Goal: Task Accomplishment & Management: Complete application form

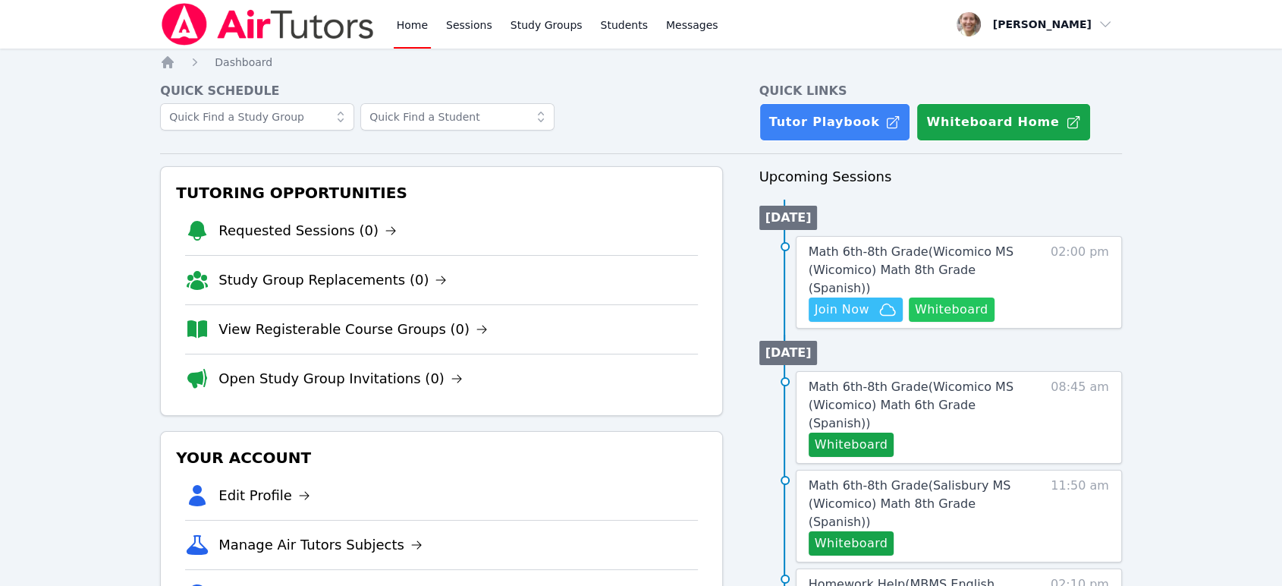
click at [658, 297] on button "Whiteboard" at bounding box center [952, 309] width 86 height 24
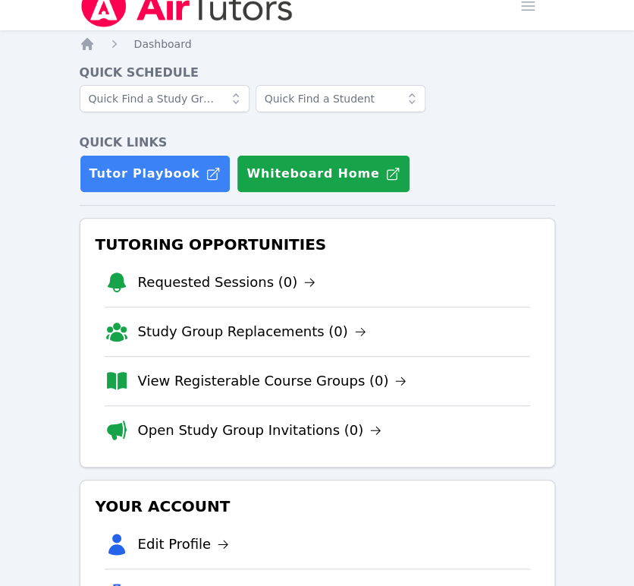
scroll to position [421, 0]
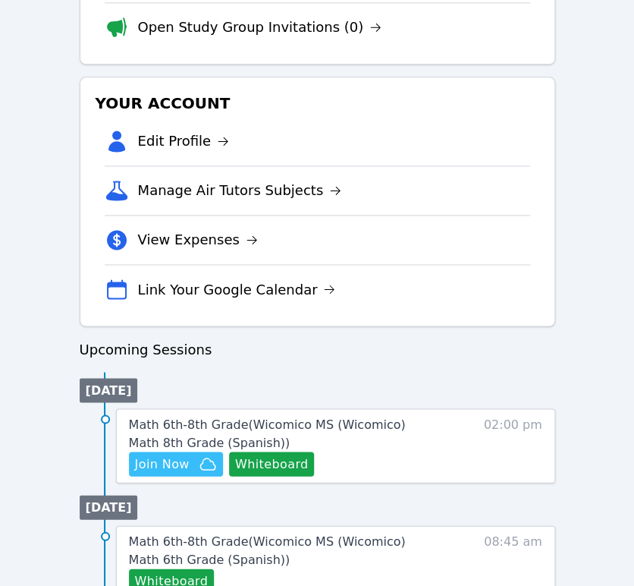
click at [159, 477] on div "Math 6th-8th Grade ( Wicomico MS (Wicomico) Math 8th Grade (Spanish) ) Hidden J…" at bounding box center [335, 445] width 439 height 74
click at [163, 469] on span "Join Now" at bounding box center [162, 463] width 55 height 18
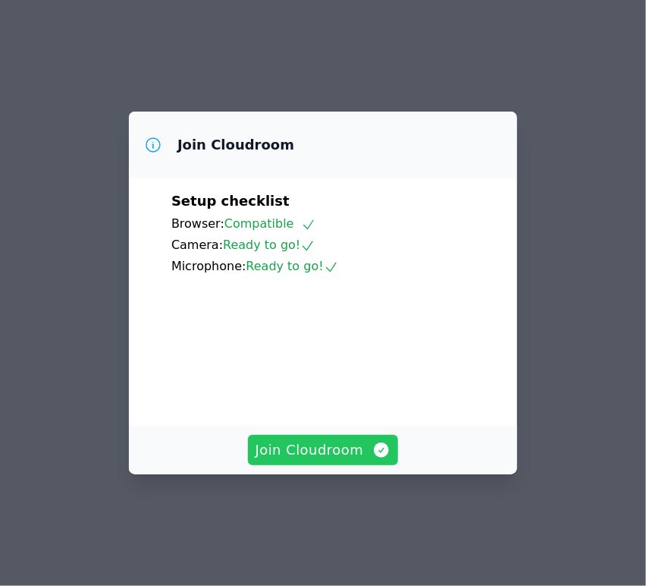
click at [310, 461] on span "Join Cloudroom" at bounding box center [324, 449] width 136 height 21
click at [325, 461] on span "Join Cloudroom" at bounding box center [324, 449] width 136 height 21
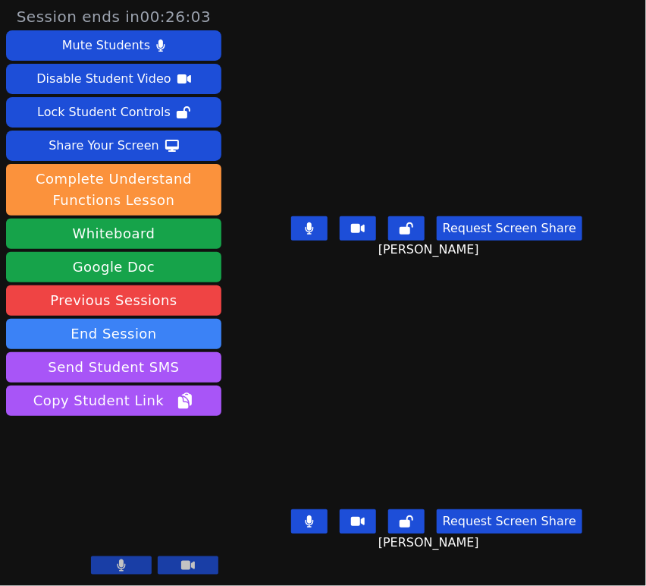
click at [424, 235] on button at bounding box center [406, 228] width 36 height 24
click at [406, 520] on icon at bounding box center [407, 521] width 14 height 12
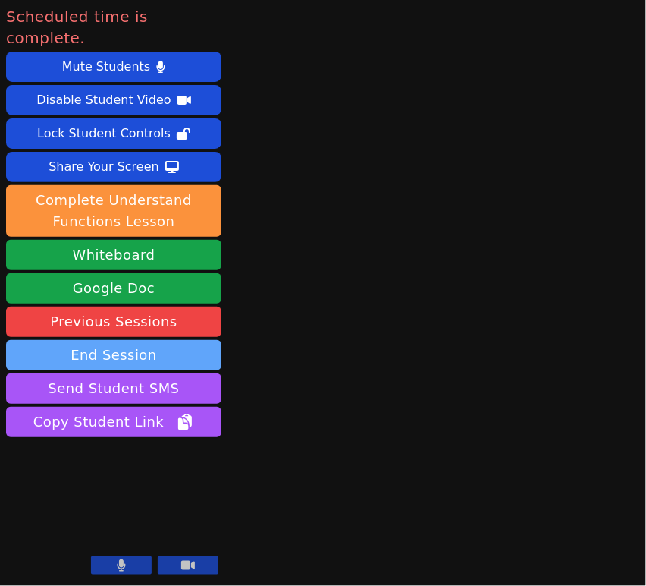
click at [90, 340] on button "End Session" at bounding box center [113, 355] width 215 height 30
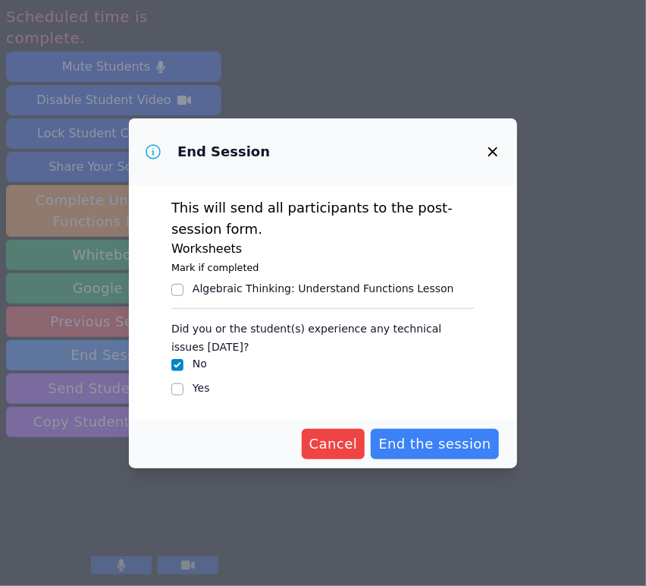
click at [171, 398] on div "This will send all participants to the post-session form. Worksheets Mark if co…" at bounding box center [323, 302] width 388 height 234
click at [178, 384] on input "Yes" at bounding box center [177, 389] width 12 height 12
checkbox input "true"
checkbox input "false"
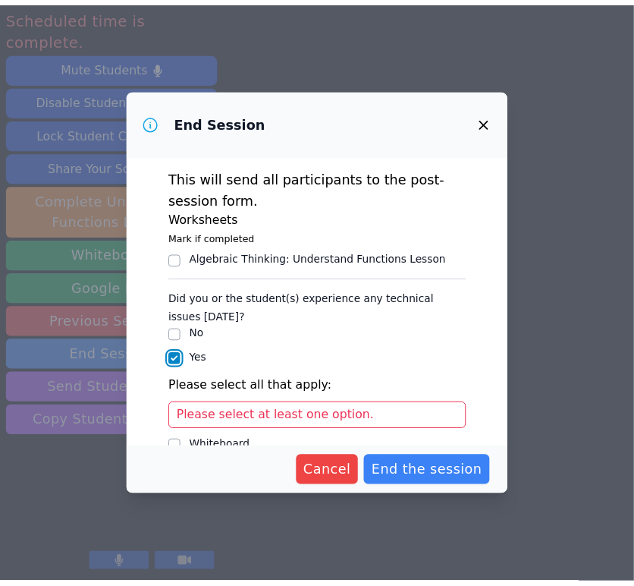
scroll to position [146, 0]
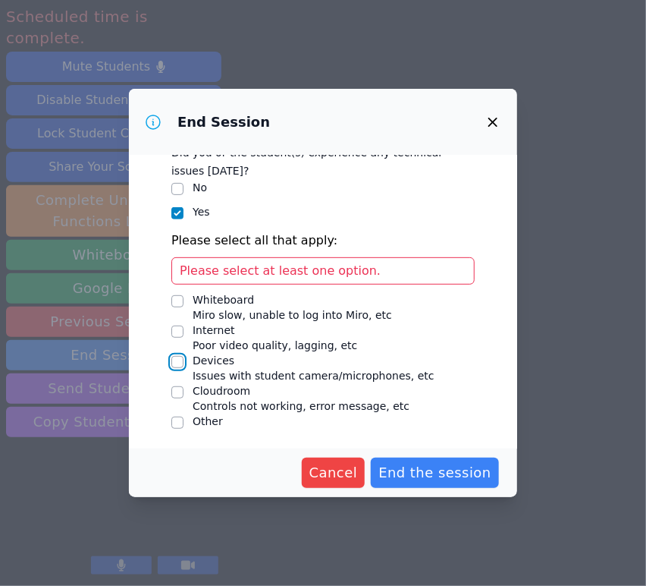
click at [177, 360] on input "Devices Issues with student camera/microphones, etc" at bounding box center [177, 362] width 12 height 12
checkbox input "true"
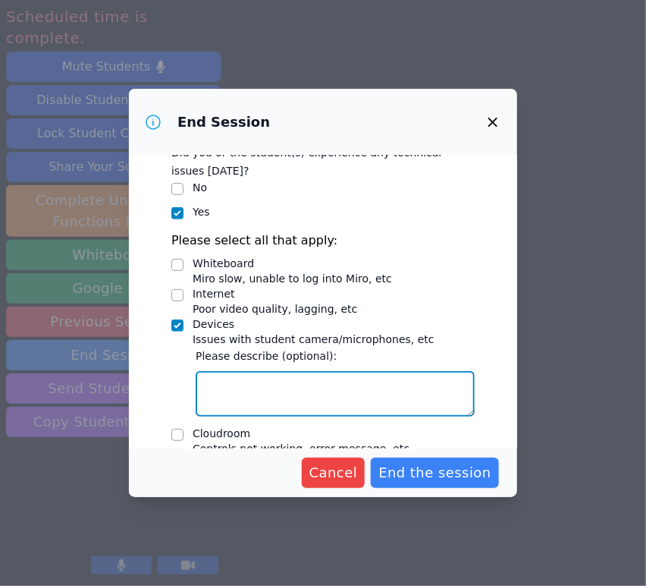
click at [303, 395] on textarea "Devices Issues with student camera/microphones, etc" at bounding box center [335, 394] width 279 height 46
drag, startPoint x: 425, startPoint y: 387, endPoint x: 342, endPoint y: 384, distance: 82.8
click at [342, 384] on textarea "Their mics were not working." at bounding box center [335, 394] width 279 height 46
click at [418, 386] on textarea "Their mics were not working. Emanuel's video is still very blurry." at bounding box center [335, 394] width 279 height 46
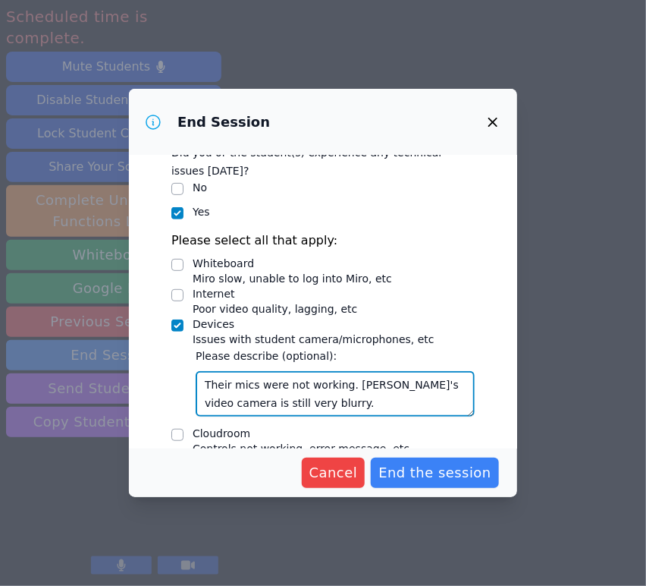
drag, startPoint x: 371, startPoint y: 409, endPoint x: 198, endPoint y: 382, distance: 175.0
click at [198, 382] on textarea "Their mics were not working. Emanuel's video camera is still very blurry." at bounding box center [335, 394] width 279 height 46
click at [299, 381] on textarea "Their mics were not working. Emanuel's video camera is still very blurry." at bounding box center [335, 394] width 279 height 46
click at [403, 399] on textarea "Their mics were not working. Emanuel's video camera is still very blurry." at bounding box center [335, 394] width 279 height 46
type textarea "Their mics were not working. Emanuel's video camera is still very blurry."
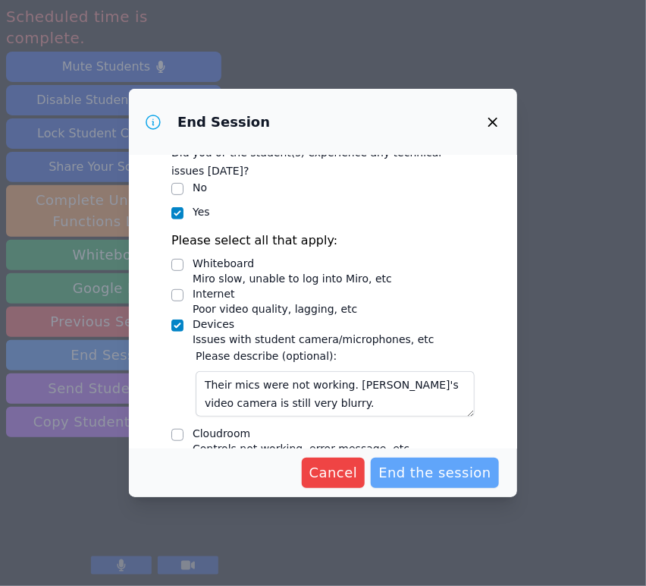
click at [448, 470] on span "End the session" at bounding box center [435, 472] width 113 height 21
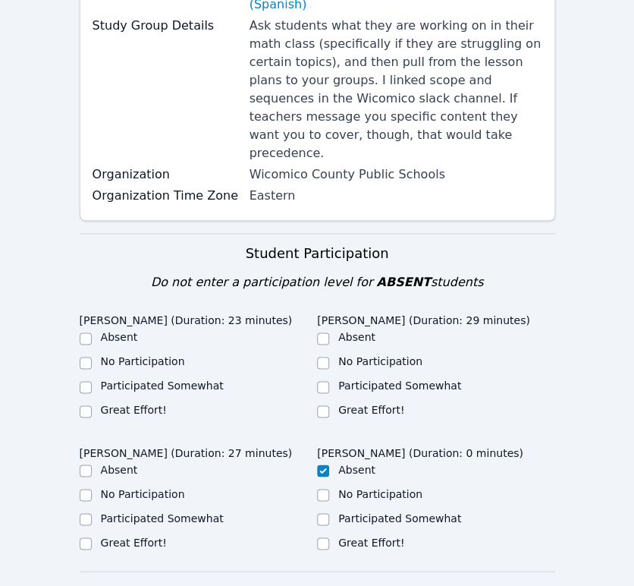
scroll to position [337, 0]
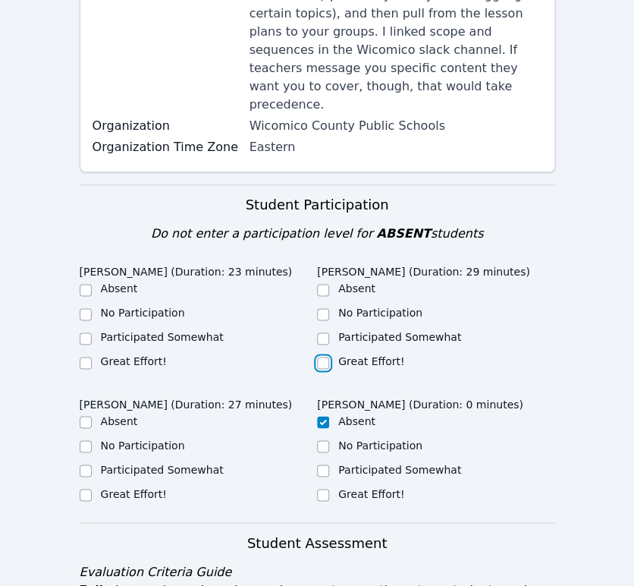
click at [327, 357] on input "Great Effort!" at bounding box center [323, 363] width 12 height 12
checkbox input "true"
click at [86, 464] on input "Participated Somewhat" at bounding box center [86, 470] width 12 height 12
checkbox input "true"
click at [87, 332] on input "Participated Somewhat" at bounding box center [86, 338] width 12 height 12
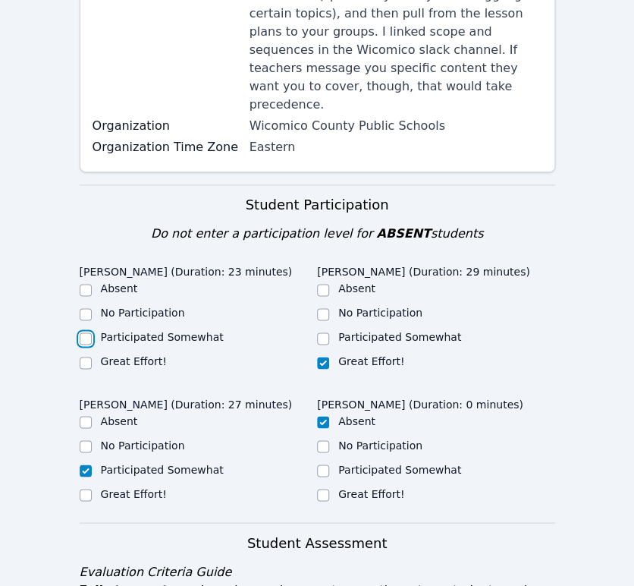
checkbox input "true"
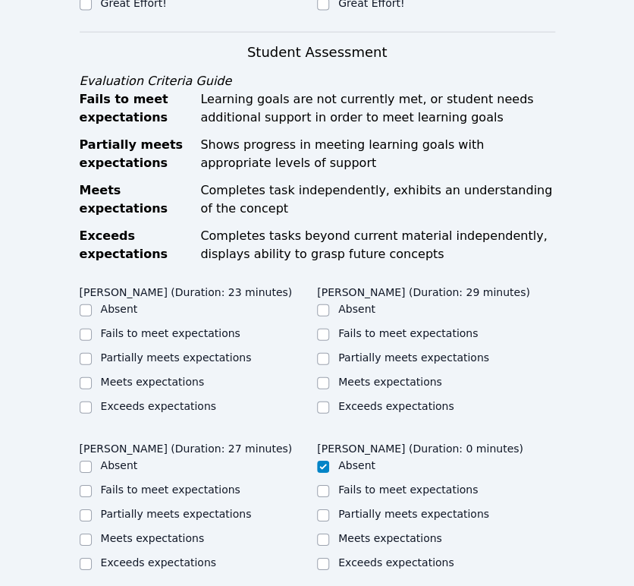
scroll to position [927, 0]
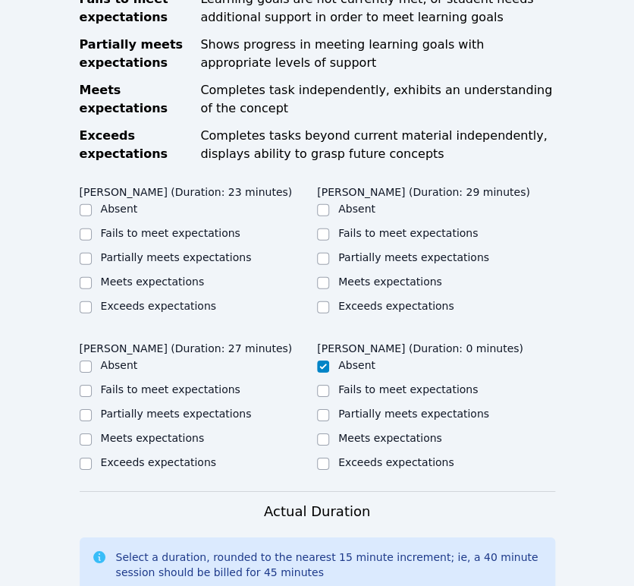
click at [359, 251] on label "Partially meets expectations" at bounding box center [413, 257] width 151 height 12
click at [329, 253] on input "Partially meets expectations" at bounding box center [323, 259] width 12 height 12
checkbox input "true"
click at [173, 227] on label "Fails to meet expectations" at bounding box center [171, 233] width 140 height 12
click at [92, 228] on input "Fails to meet expectations" at bounding box center [86, 234] width 12 height 12
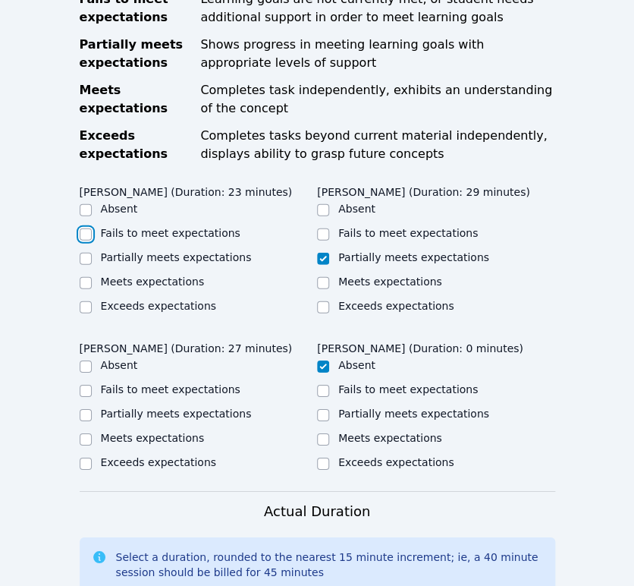
checkbox input "true"
click at [171, 407] on label "Partially meets expectations" at bounding box center [176, 413] width 151 height 12
click at [92, 409] on input "Partially meets expectations" at bounding box center [86, 415] width 12 height 12
checkbox input "true"
click at [181, 251] on label "Partially meets expectations" at bounding box center [176, 257] width 151 height 12
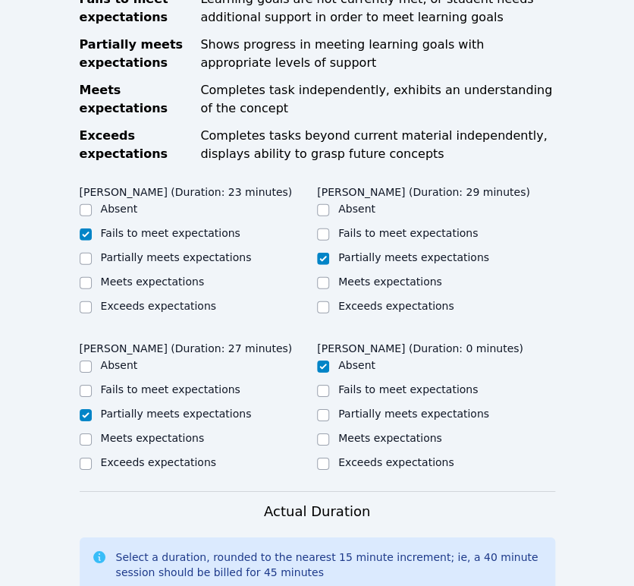
click at [92, 253] on input "Partially meets expectations" at bounding box center [86, 259] width 12 height 12
checkbox input "true"
checkbox input "false"
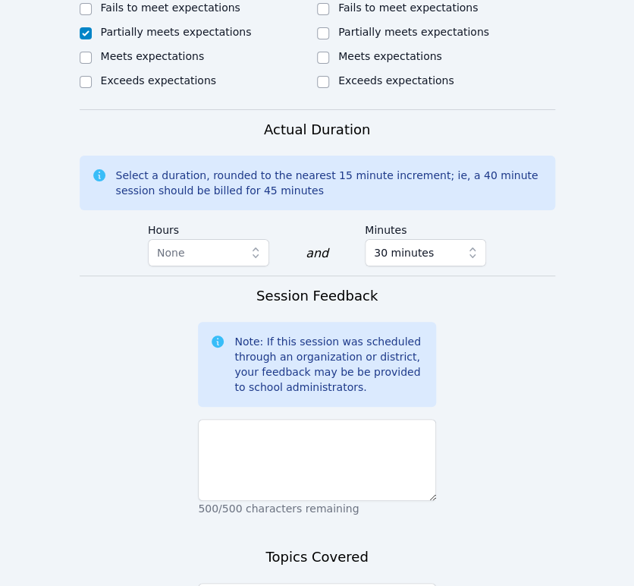
scroll to position [1432, 0]
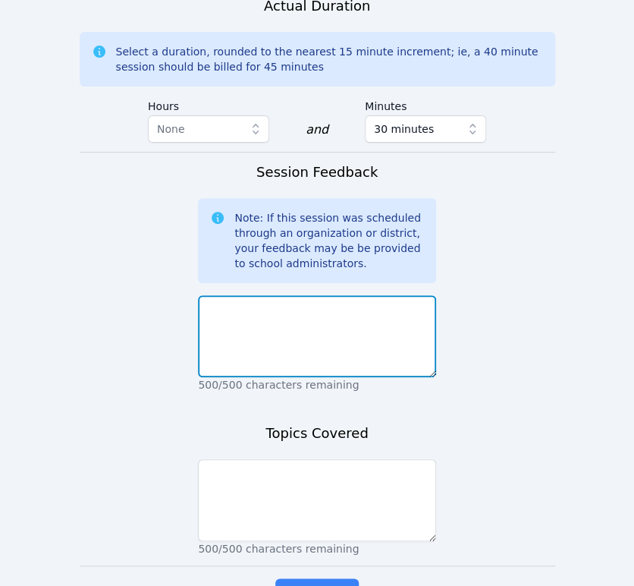
click at [296, 295] on textarea at bounding box center [317, 336] width 238 height 82
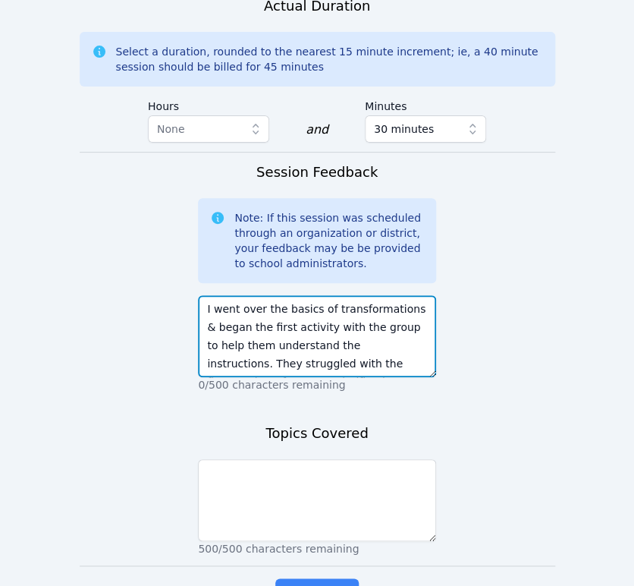
click at [278, 295] on textarea "I went over the basics of transformations & began the first activity with the g…" at bounding box center [317, 336] width 238 height 82
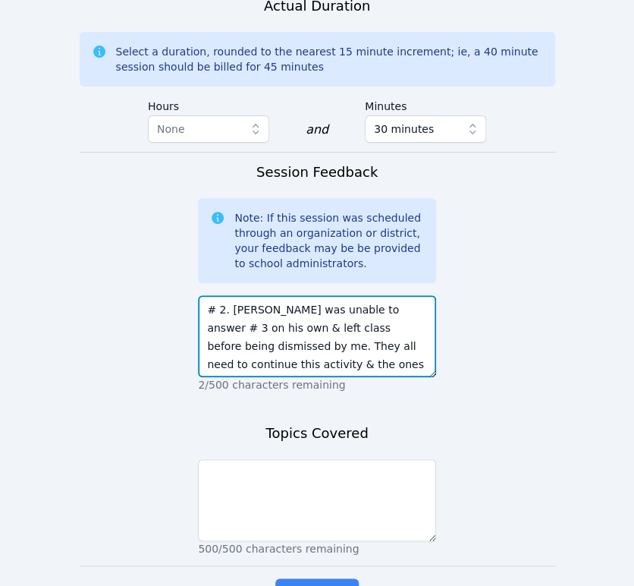
scroll to position [146, 0]
click at [357, 305] on textarea "I went over the basics of transformations & began the 1st activity with the gro…" at bounding box center [317, 336] width 238 height 82
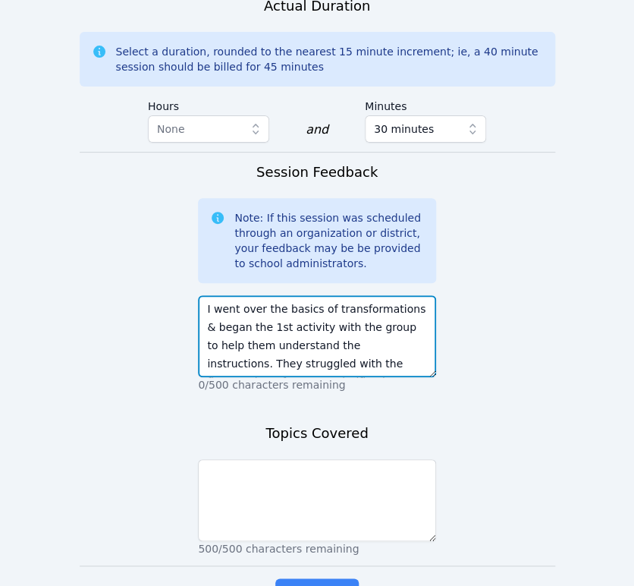
scroll to position [0, 0]
click at [303, 311] on textarea "I went over the basics of transformations & began the 1st activity with the gro…" at bounding box center [317, 336] width 238 height 82
click at [367, 313] on textarea "I went over the basics of transformations & began the 1st activity with the gro…" at bounding box center [317, 336] width 238 height 82
type textarea "I went over the basics of transformations & began the 1st activity with the gro…"
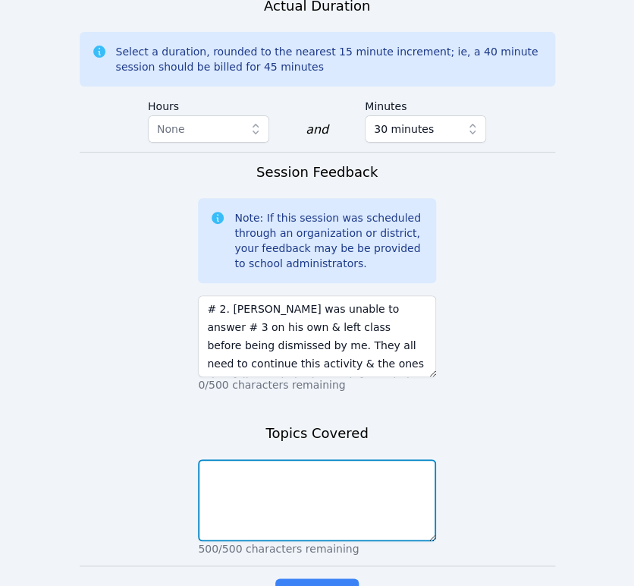
click at [389, 459] on textarea at bounding box center [317, 500] width 238 height 82
click at [361, 459] on textarea "Basic of Transformations Review (I do), (we do) so far." at bounding box center [317, 500] width 238 height 82
click at [343, 459] on textarea "Basic of Transformations Review & Reinforcement (I do), (we do) so far." at bounding box center [317, 500] width 238 height 82
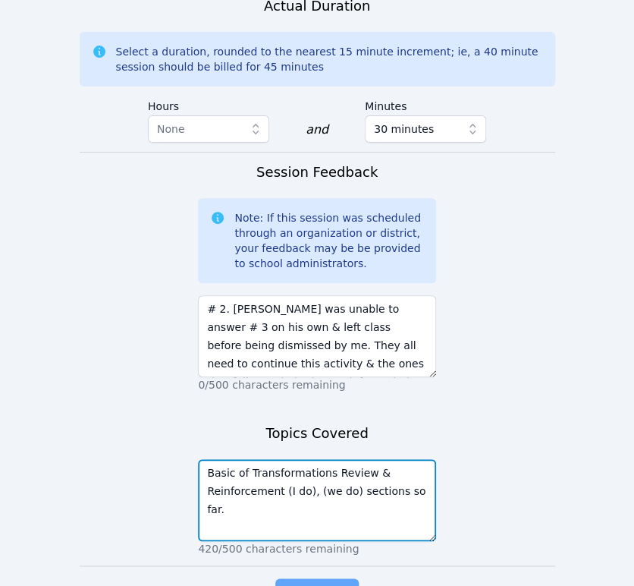
type textarea "Basic of Transformations Review & Reinforcement (I do), (we do) sections so far."
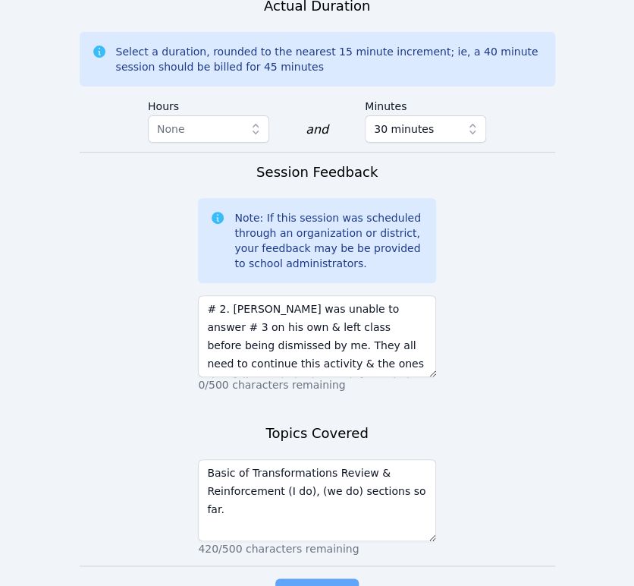
click at [316, 583] on span "Complete" at bounding box center [317, 593] width 68 height 21
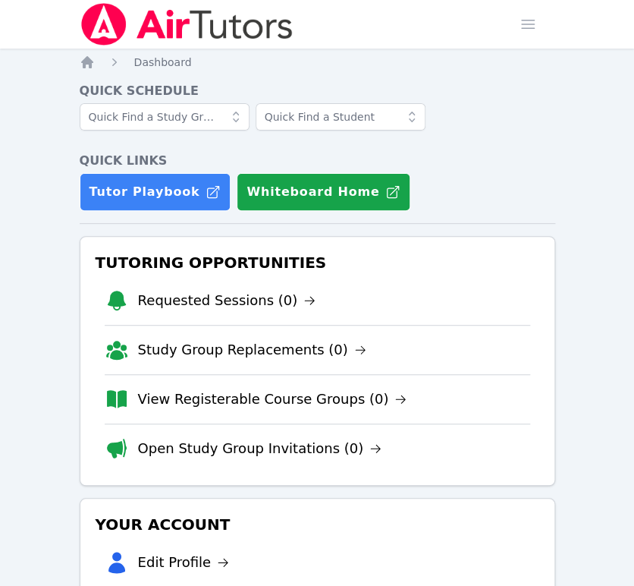
click at [544, 28] on div "Open main menu" at bounding box center [537, 24] width 49 height 49
click at [518, 26] on span "button" at bounding box center [527, 24] width 33 height 33
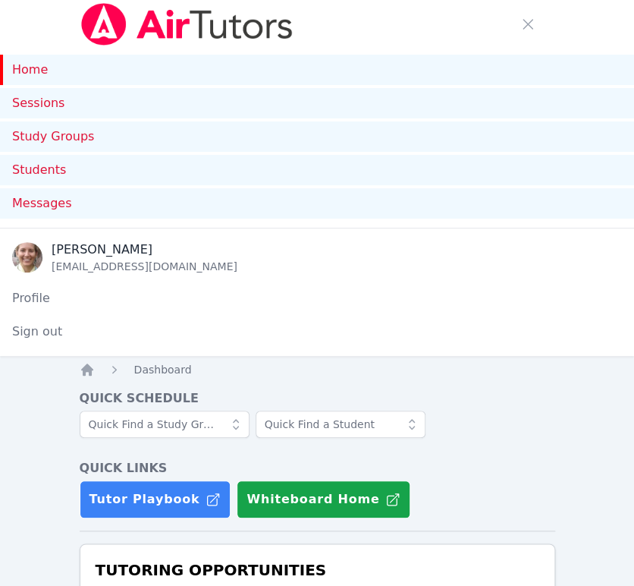
click at [55, 77] on link "Home" at bounding box center [317, 70] width 634 height 30
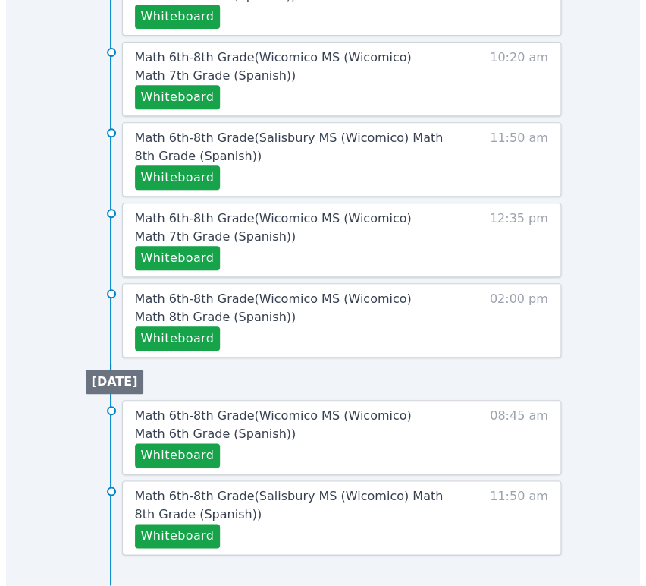
scroll to position [1529, 0]
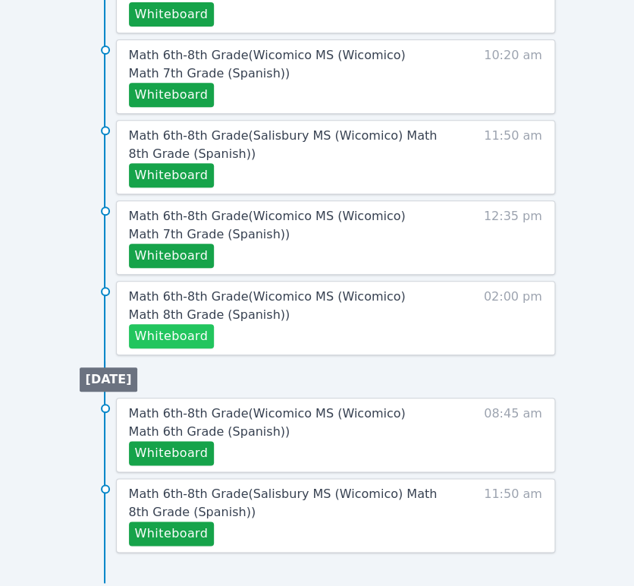
click at [201, 336] on button "Whiteboard" at bounding box center [172, 336] width 86 height 24
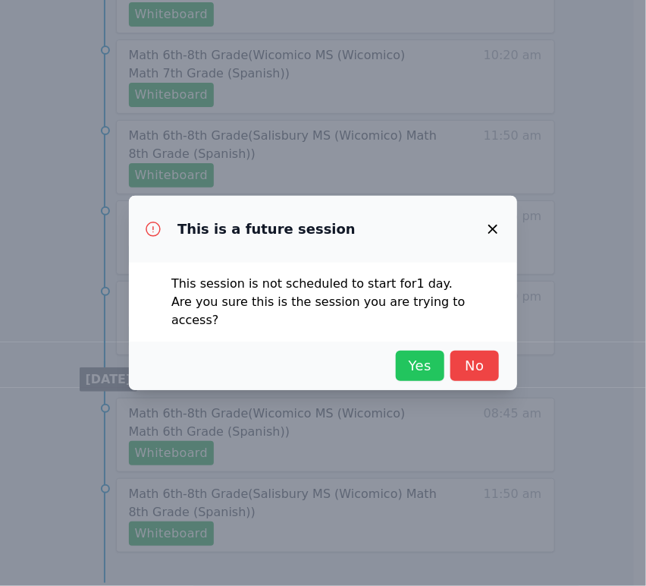
click at [424, 363] on span "Yes" at bounding box center [420, 365] width 33 height 21
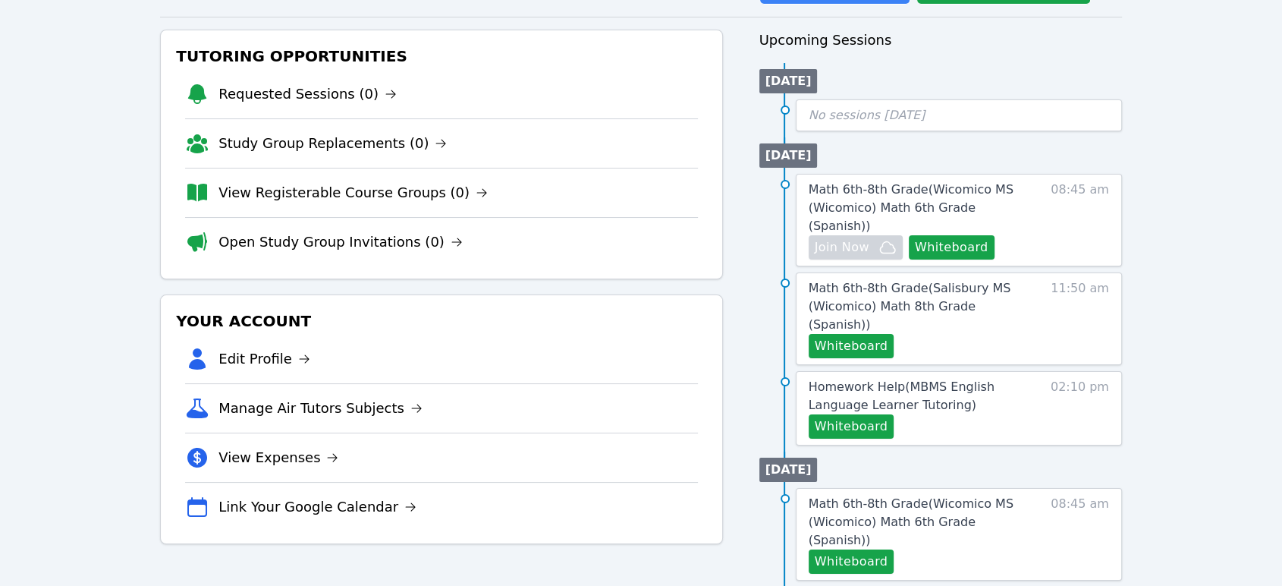
scroll to position [124, 0]
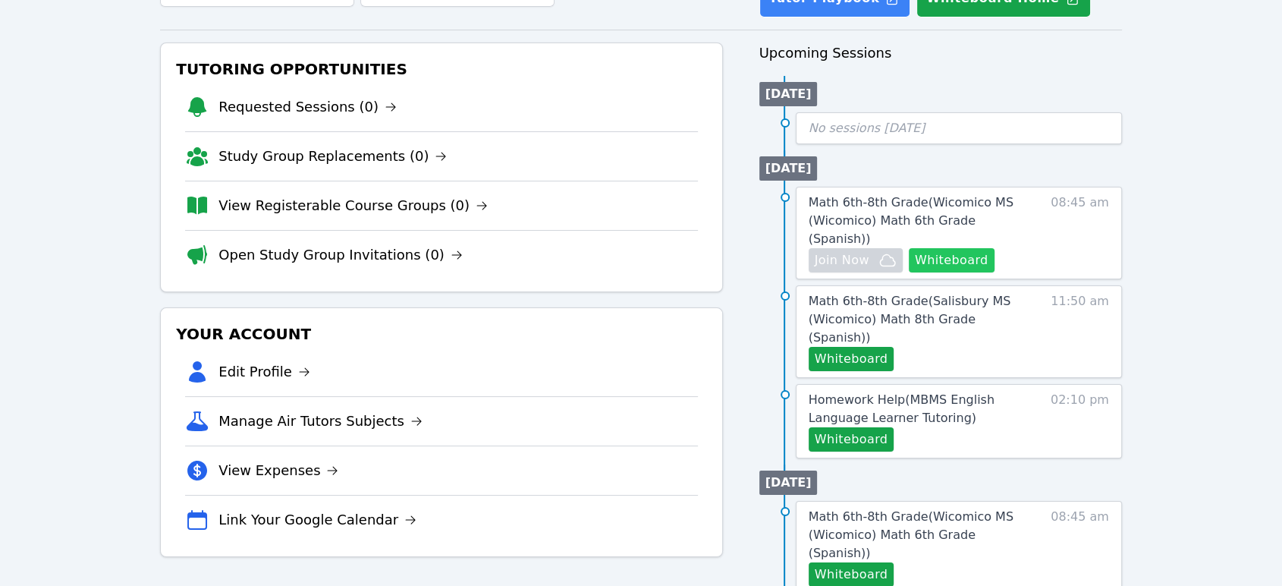
click at [646, 248] on button "Whiteboard" at bounding box center [952, 260] width 86 height 24
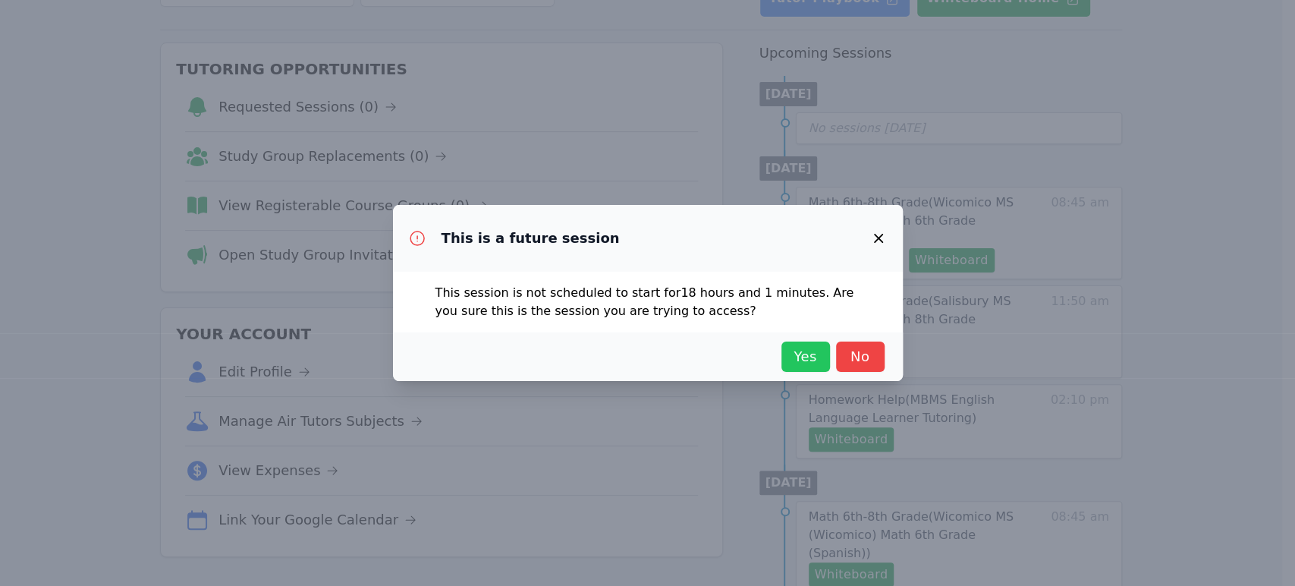
click at [646, 348] on span "Yes" at bounding box center [805, 356] width 33 height 21
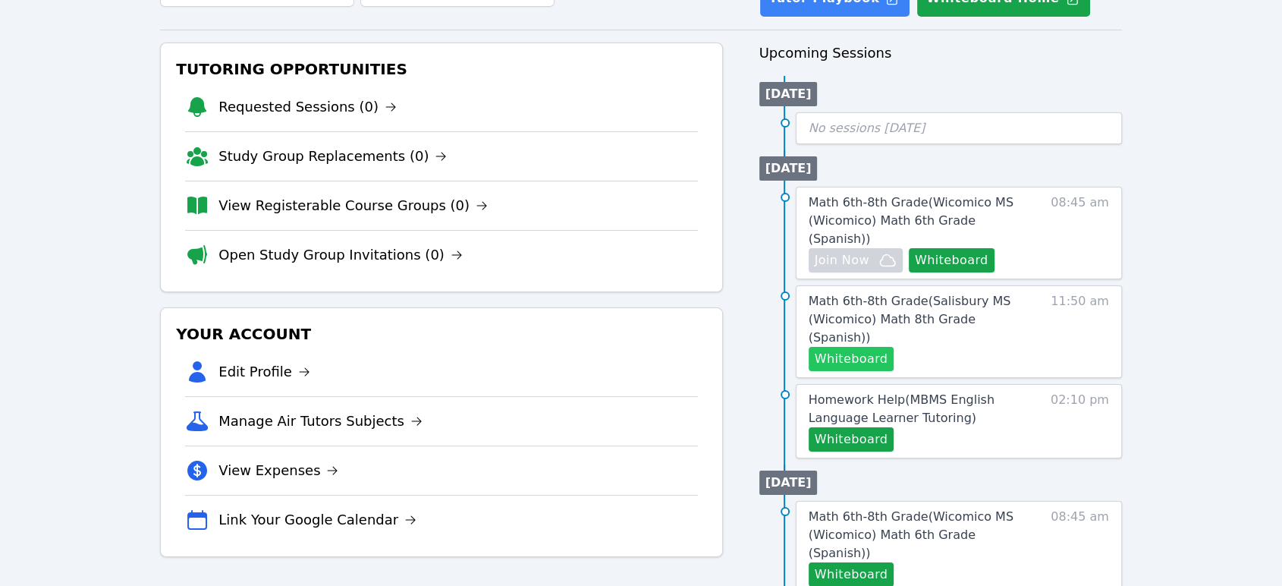
click at [646, 347] on button "Whiteboard" at bounding box center [852, 359] width 86 height 24
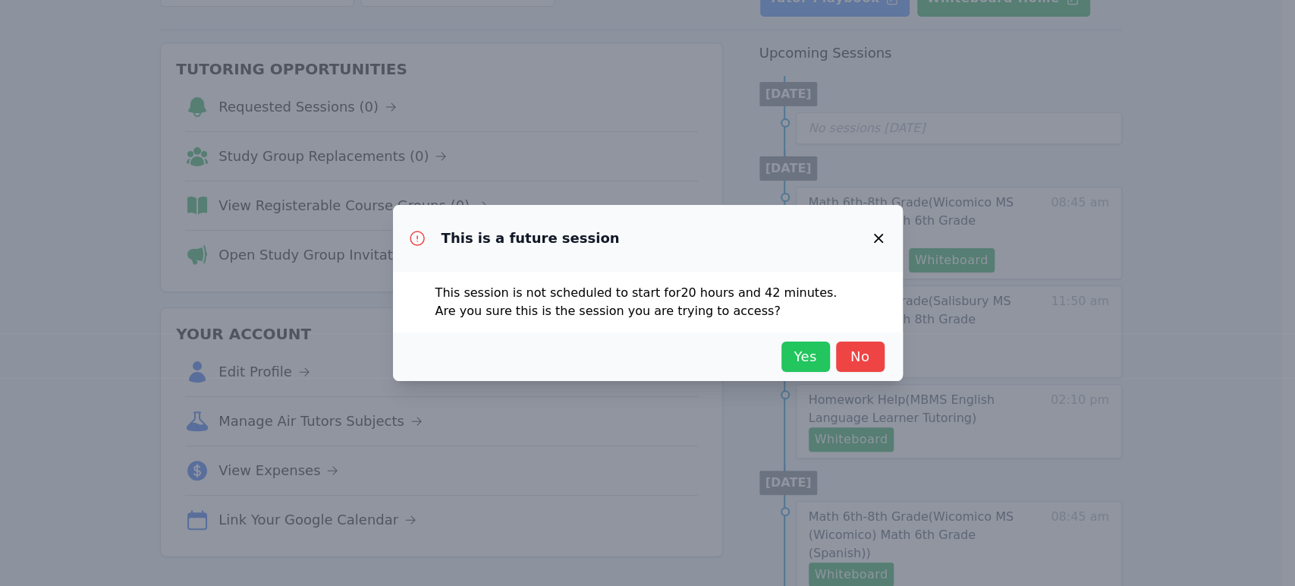
click at [646, 363] on span "Yes" at bounding box center [805, 356] width 33 height 21
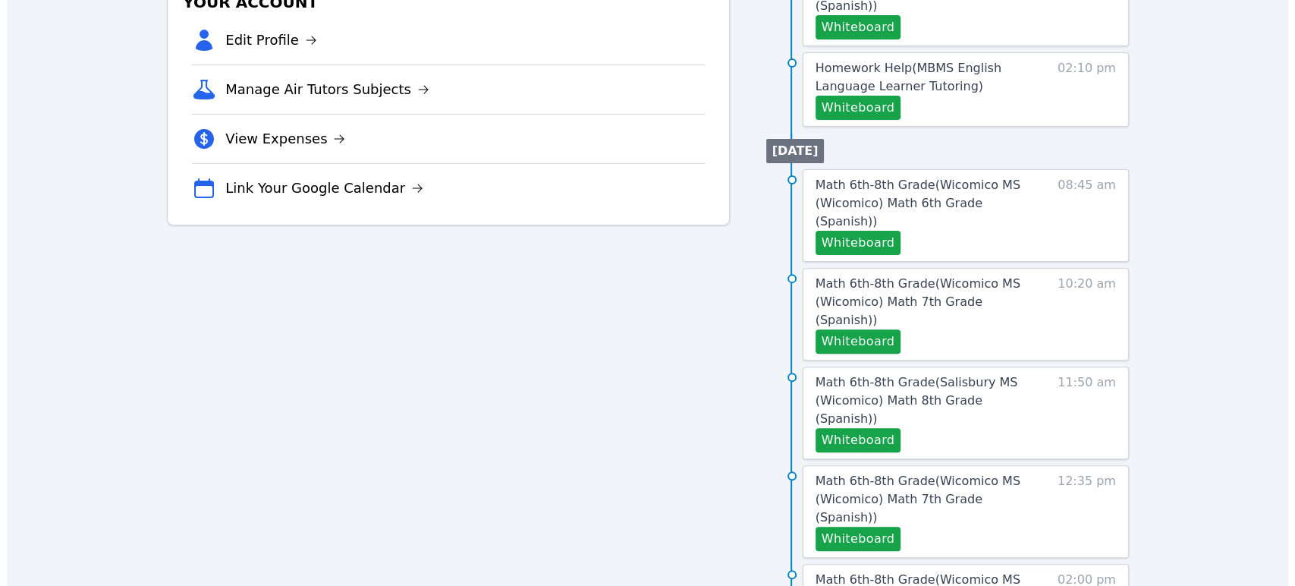
scroll to position [461, 0]
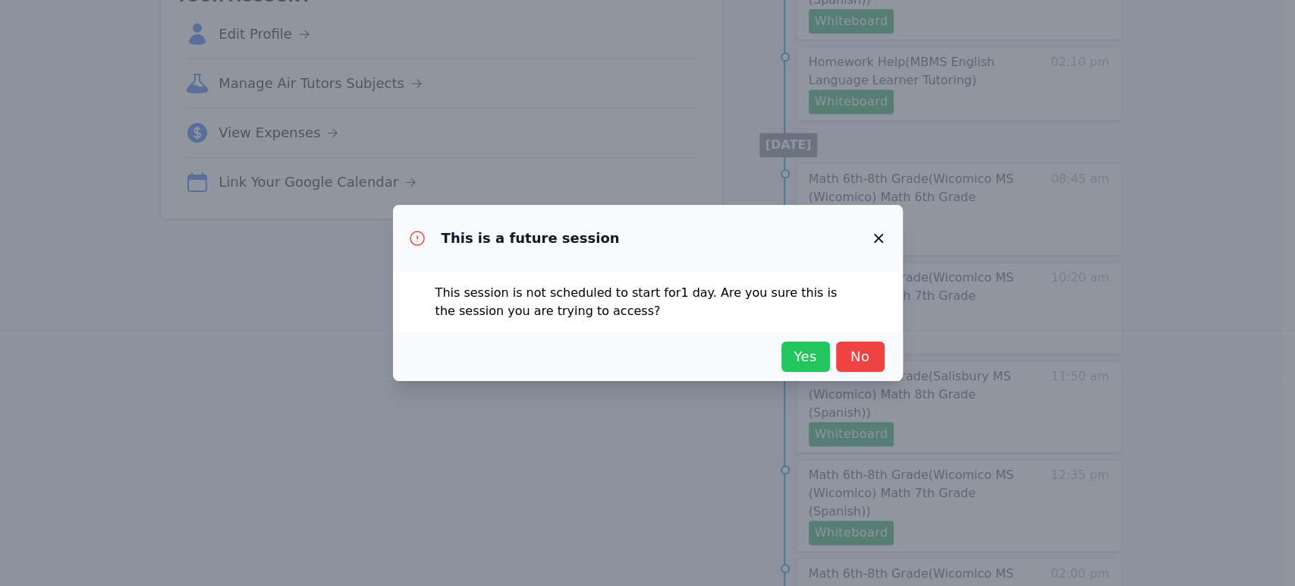
click at [646, 351] on span "Yes" at bounding box center [805, 356] width 33 height 21
